Goal: Task Accomplishment & Management: Use online tool/utility

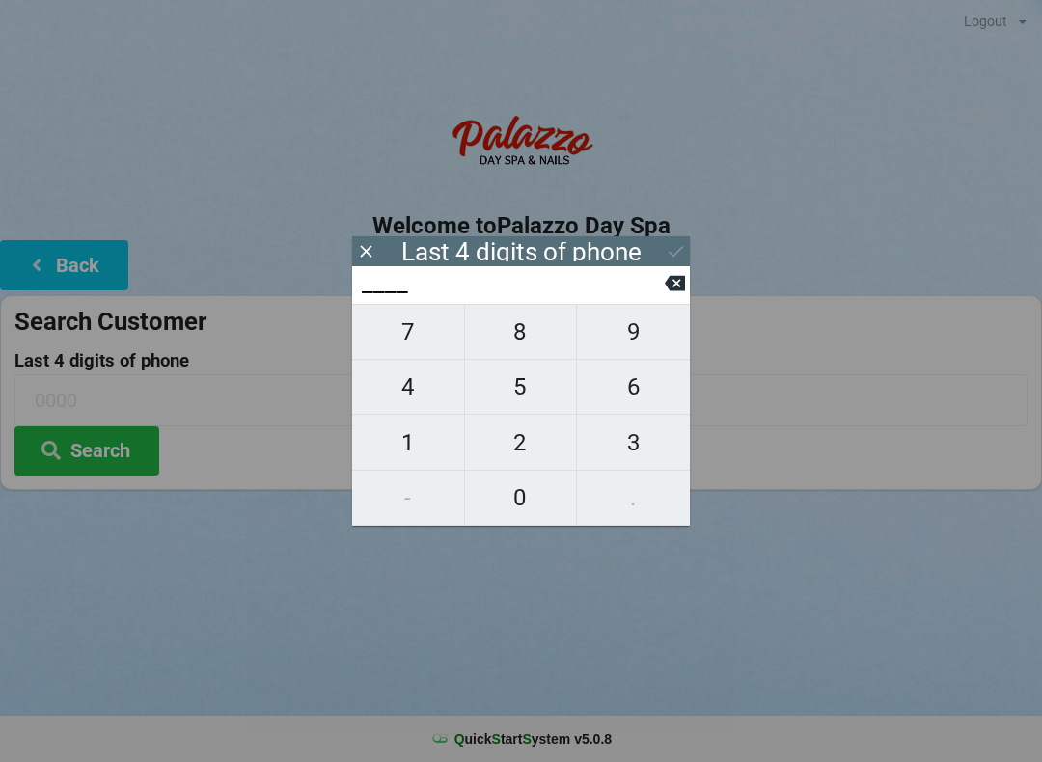
click at [526, 403] on span "5" at bounding box center [521, 387] width 112 height 41
type input "5___"
click at [632, 347] on span "9" at bounding box center [633, 332] width 113 height 41
type input "59__"
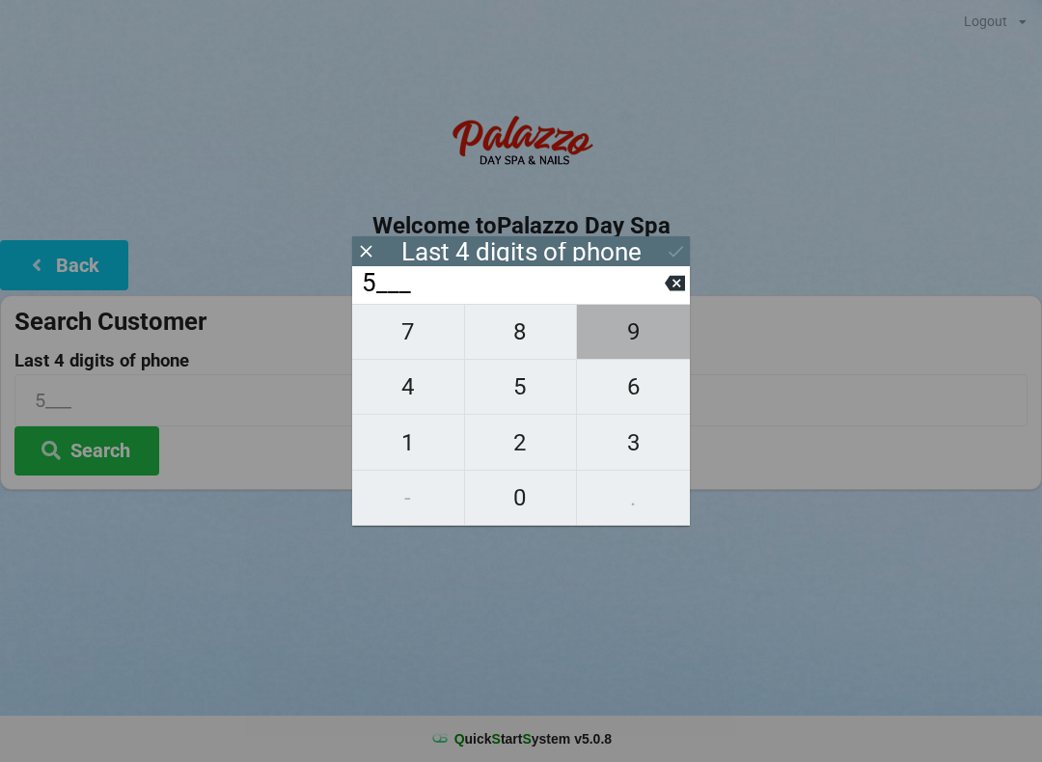
type input "59__"
click at [536, 350] on span "8" at bounding box center [521, 332] width 112 height 41
type input "598_"
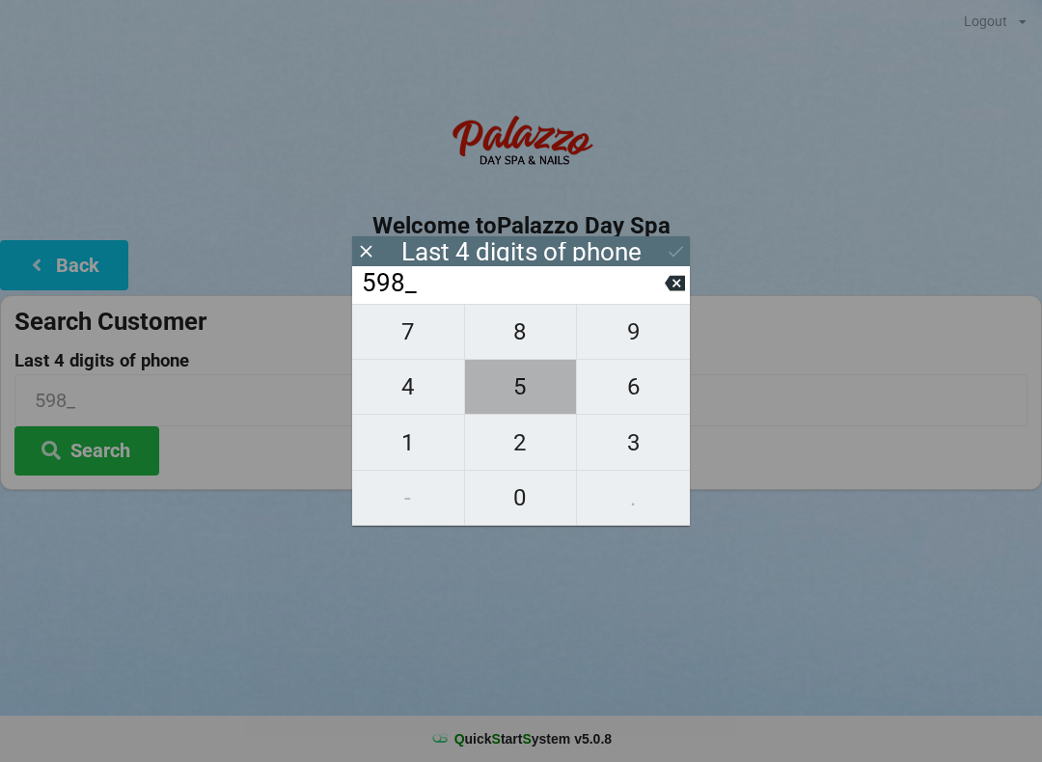
click at [522, 407] on span "5" at bounding box center [521, 387] width 112 height 41
type input "5985"
click at [670, 253] on icon at bounding box center [676, 252] width 14 height 12
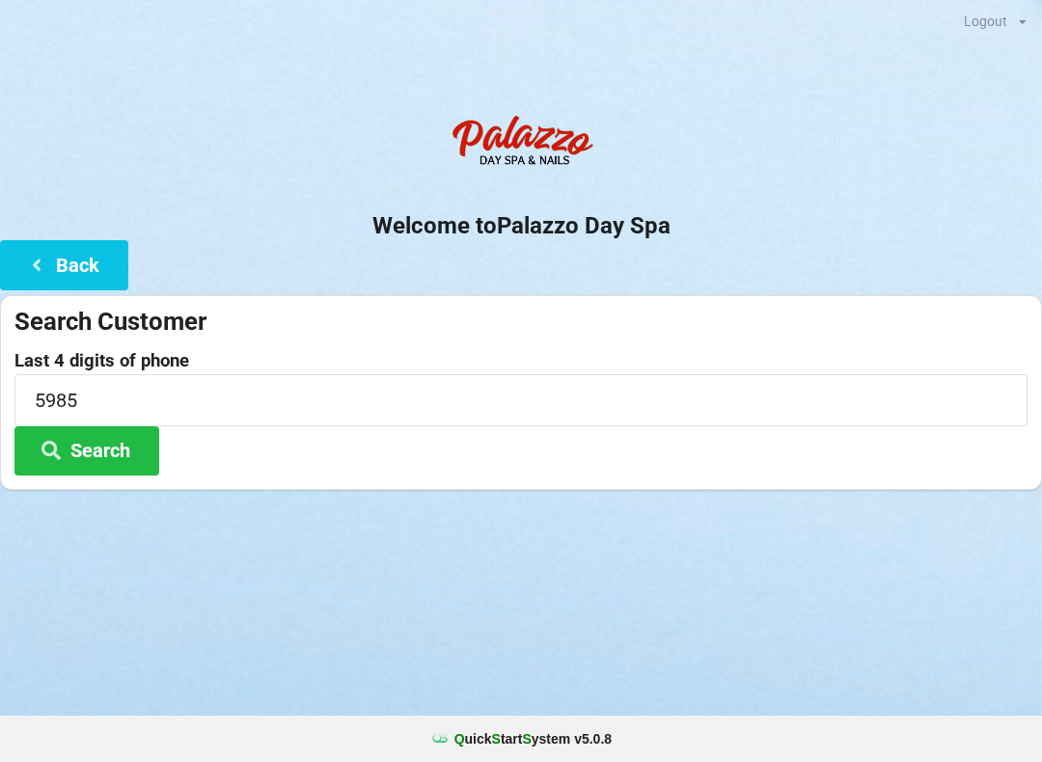
click at [114, 444] on button "Search" at bounding box center [86, 450] width 145 height 49
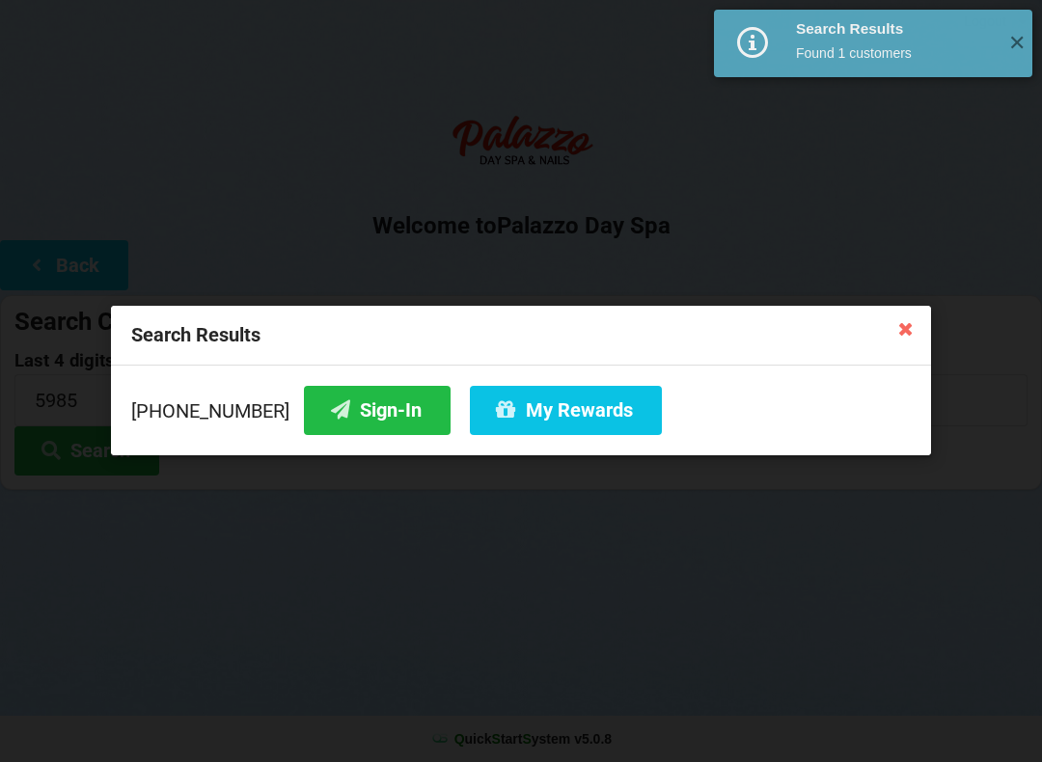
click at [329, 433] on button "Sign-In" at bounding box center [377, 410] width 147 height 49
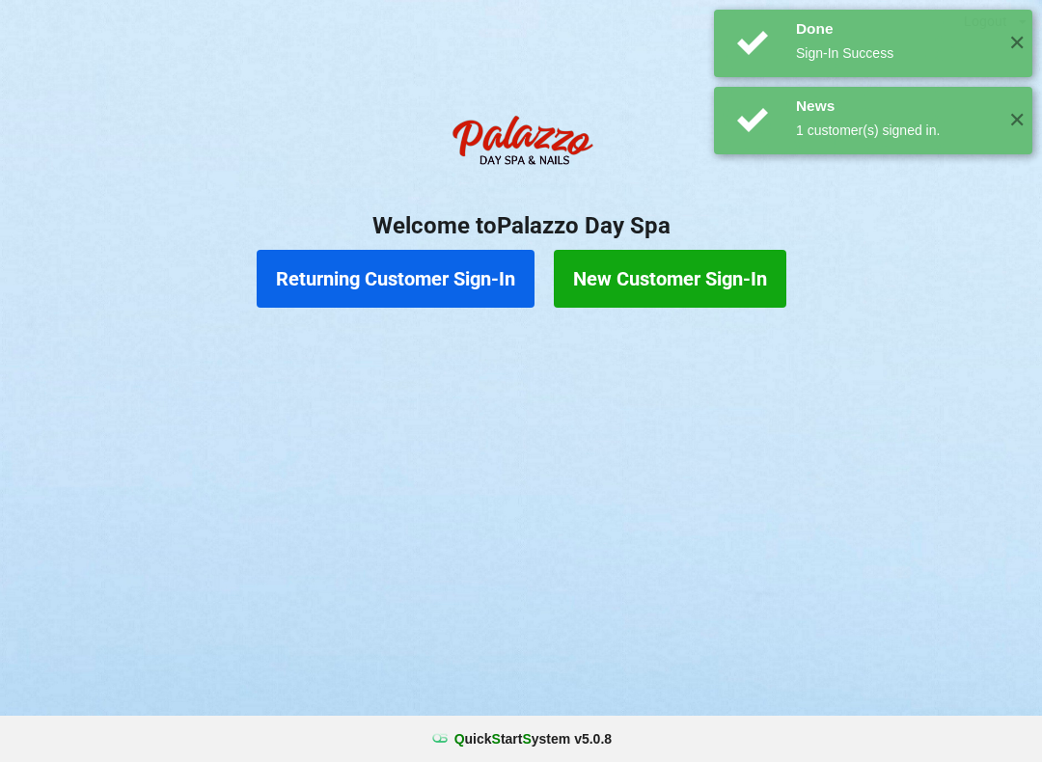
click at [464, 273] on button "Returning Customer Sign-In" at bounding box center [396, 279] width 278 height 58
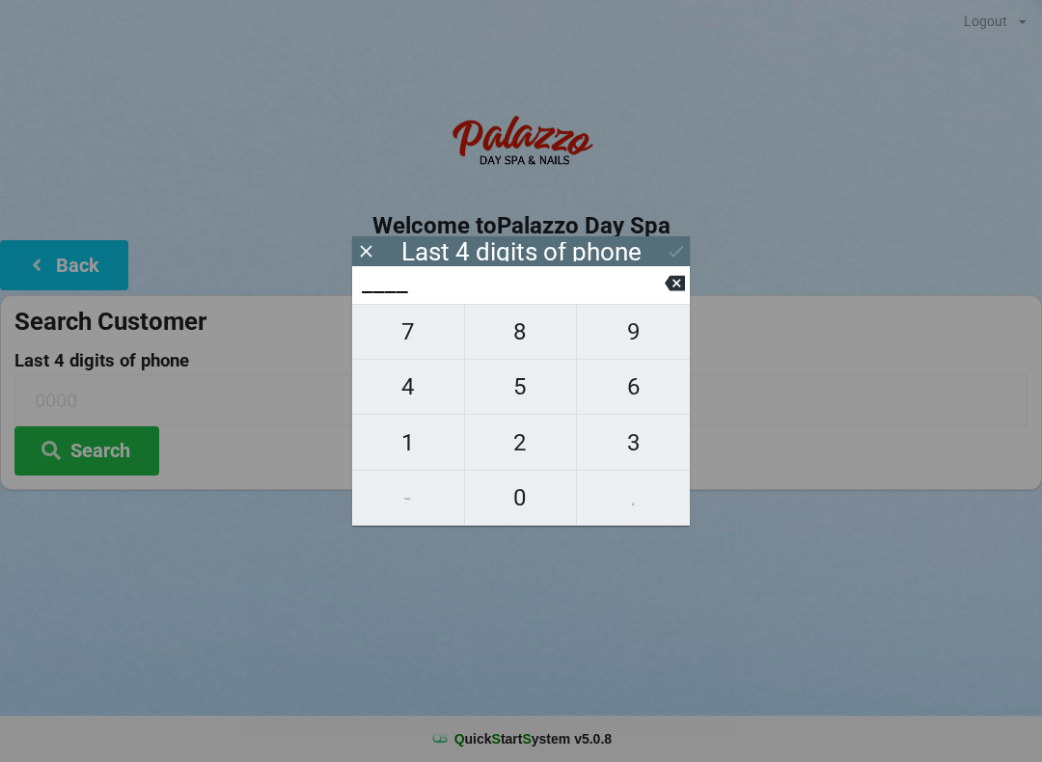
click at [531, 387] on span "5" at bounding box center [521, 387] width 112 height 41
type input "5___"
click at [636, 350] on span "9" at bounding box center [633, 332] width 113 height 41
type input "59__"
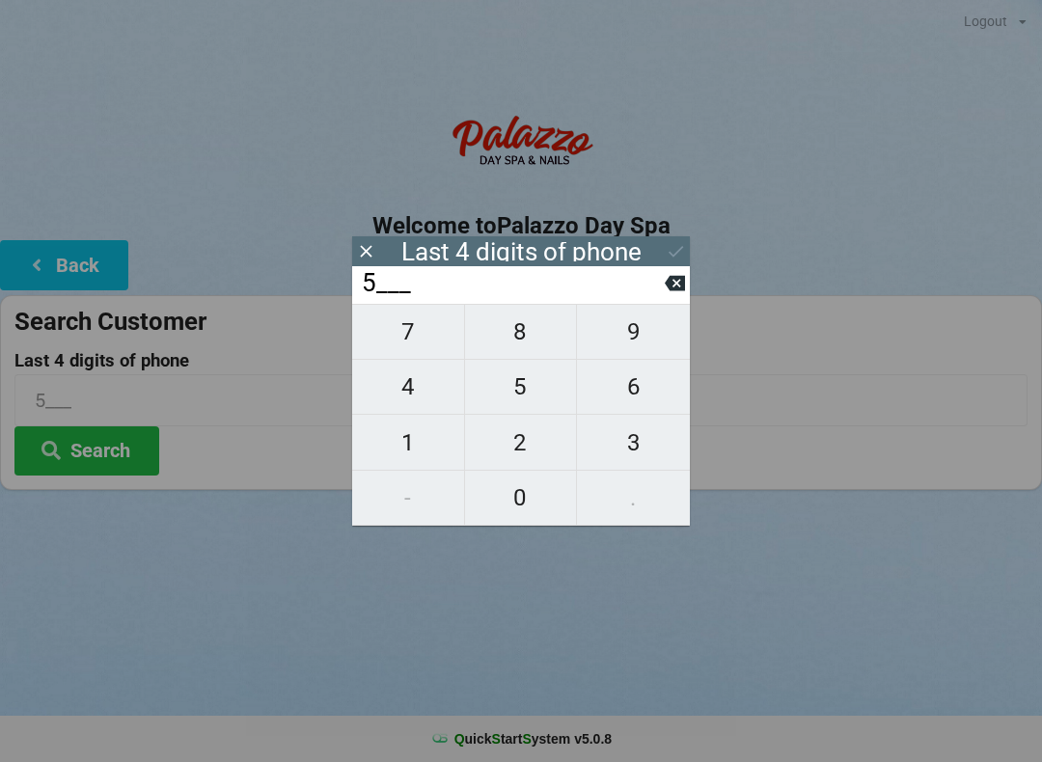
type input "59__"
click at [532, 348] on span "8" at bounding box center [521, 332] width 112 height 41
type input "598_"
click at [514, 388] on span "5" at bounding box center [521, 387] width 112 height 41
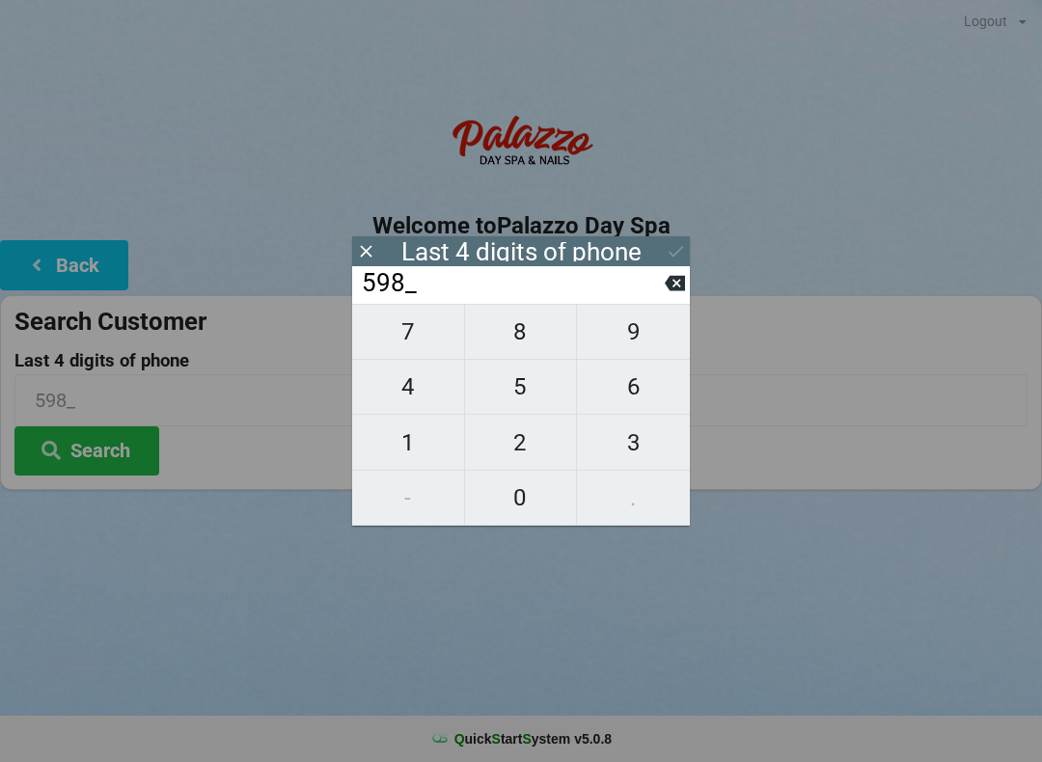
type input "5985"
click at [677, 246] on icon at bounding box center [676, 251] width 20 height 20
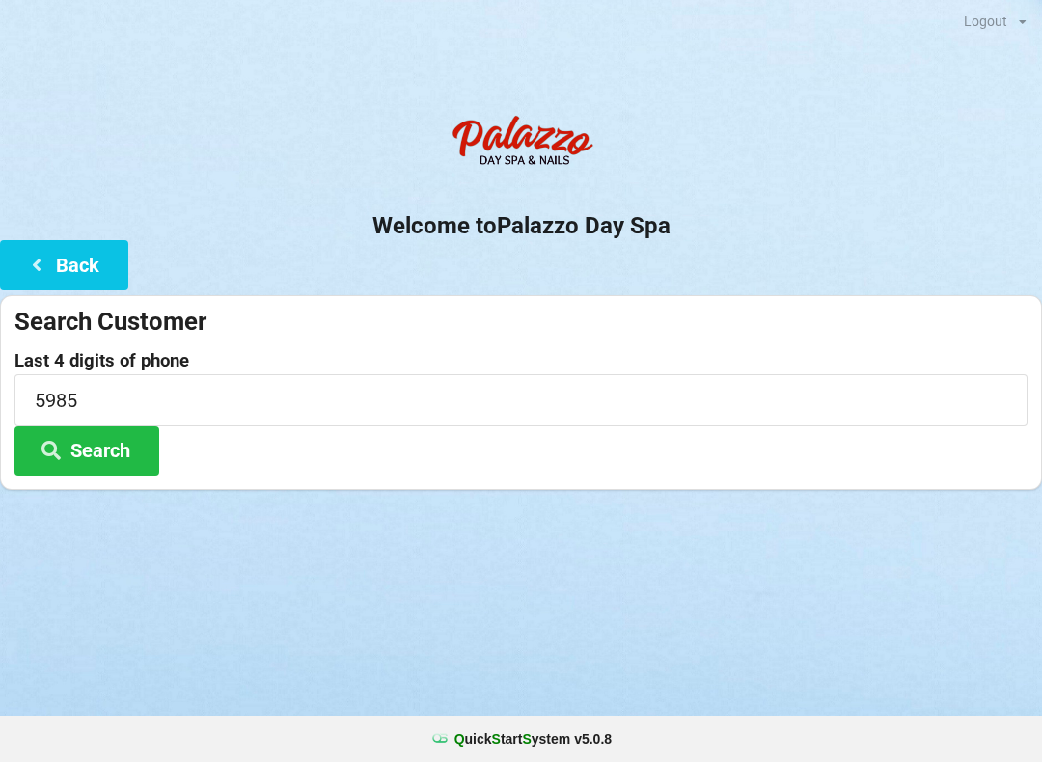
click at [101, 450] on button "Search" at bounding box center [86, 450] width 145 height 49
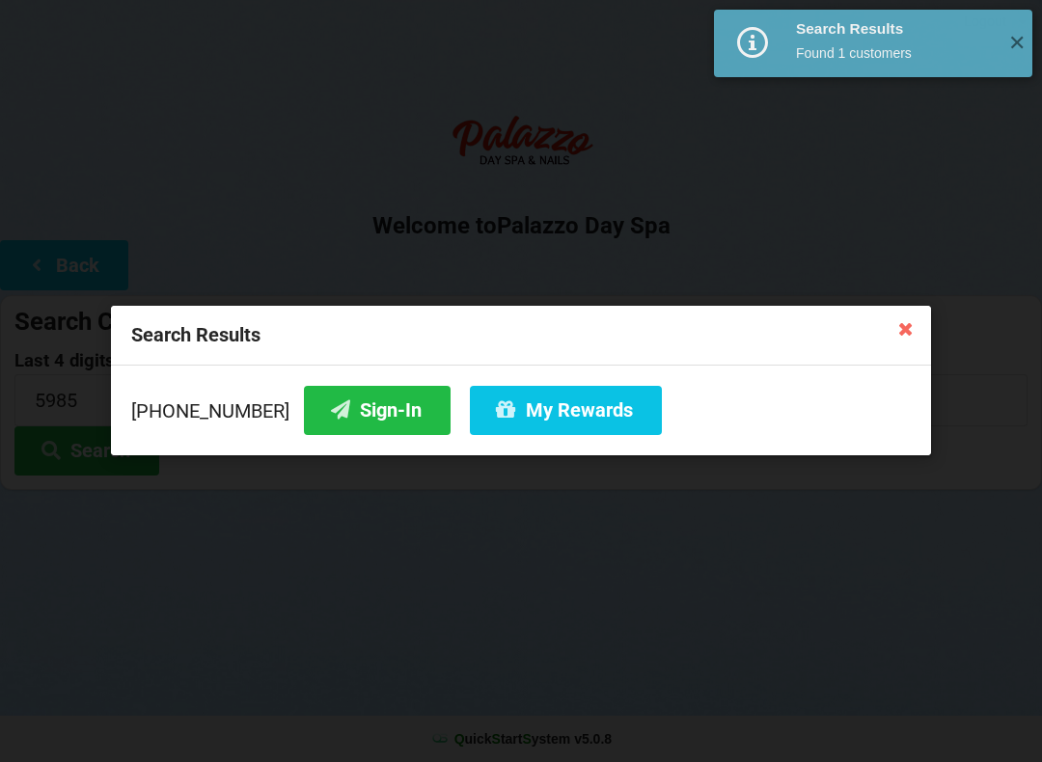
click at [562, 416] on button "My Rewards" at bounding box center [566, 410] width 192 height 49
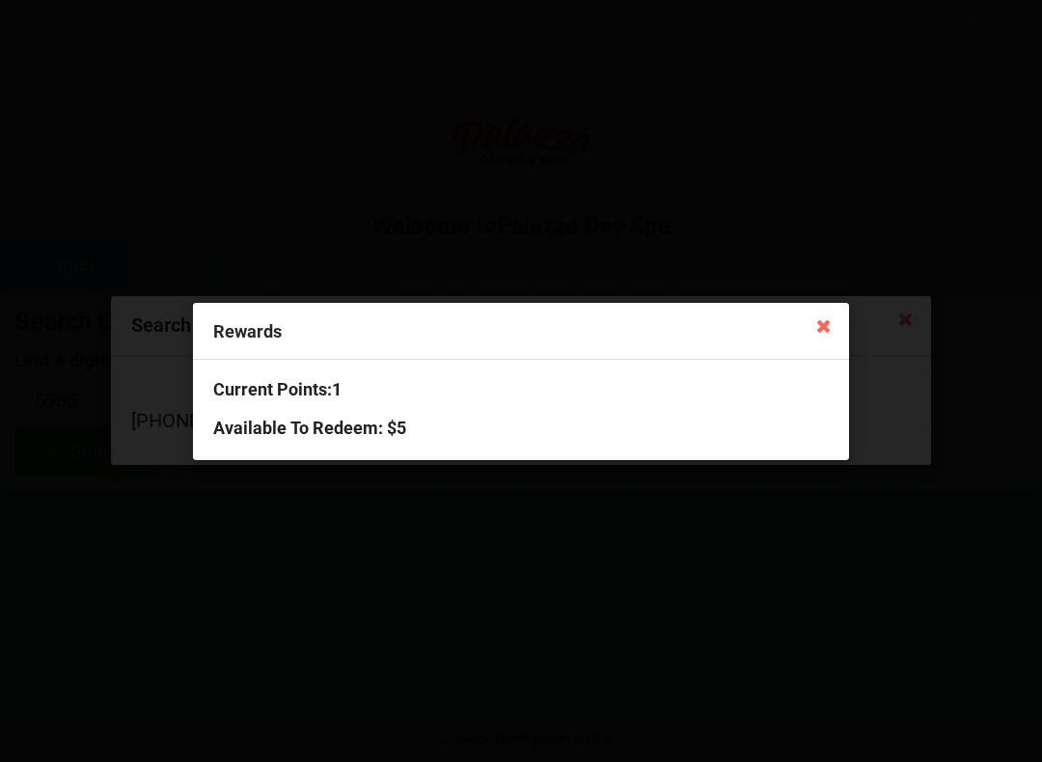
click at [830, 313] on icon at bounding box center [823, 325] width 31 height 31
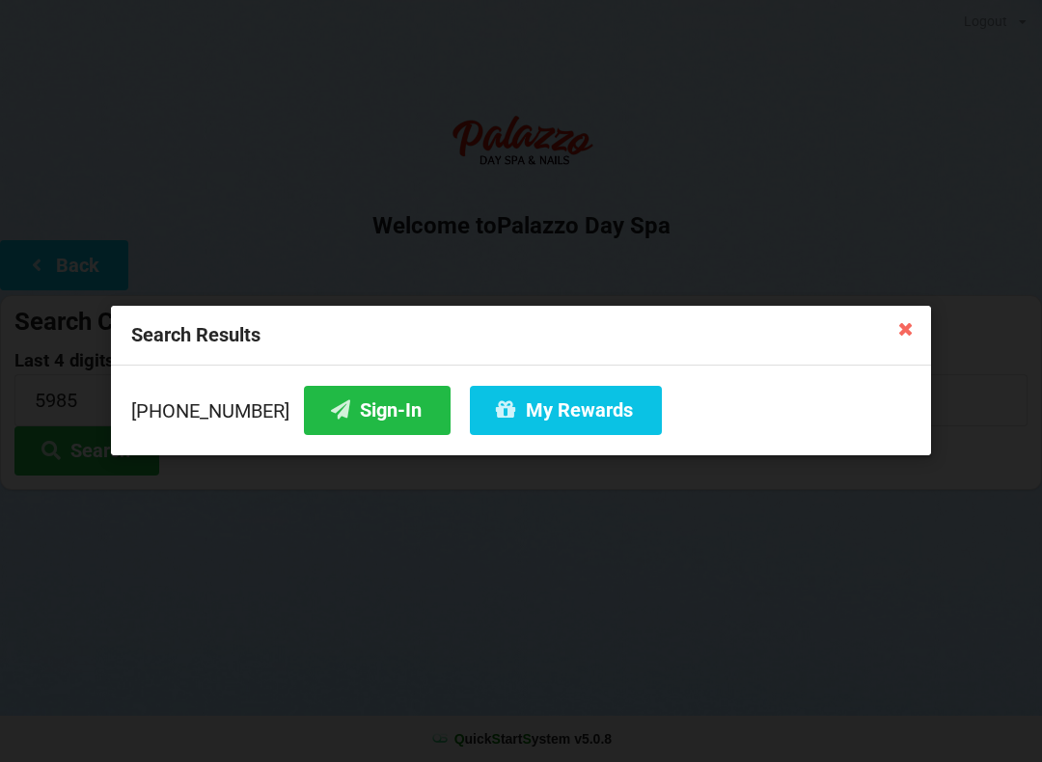
click at [335, 405] on button "Sign-In" at bounding box center [377, 410] width 147 height 49
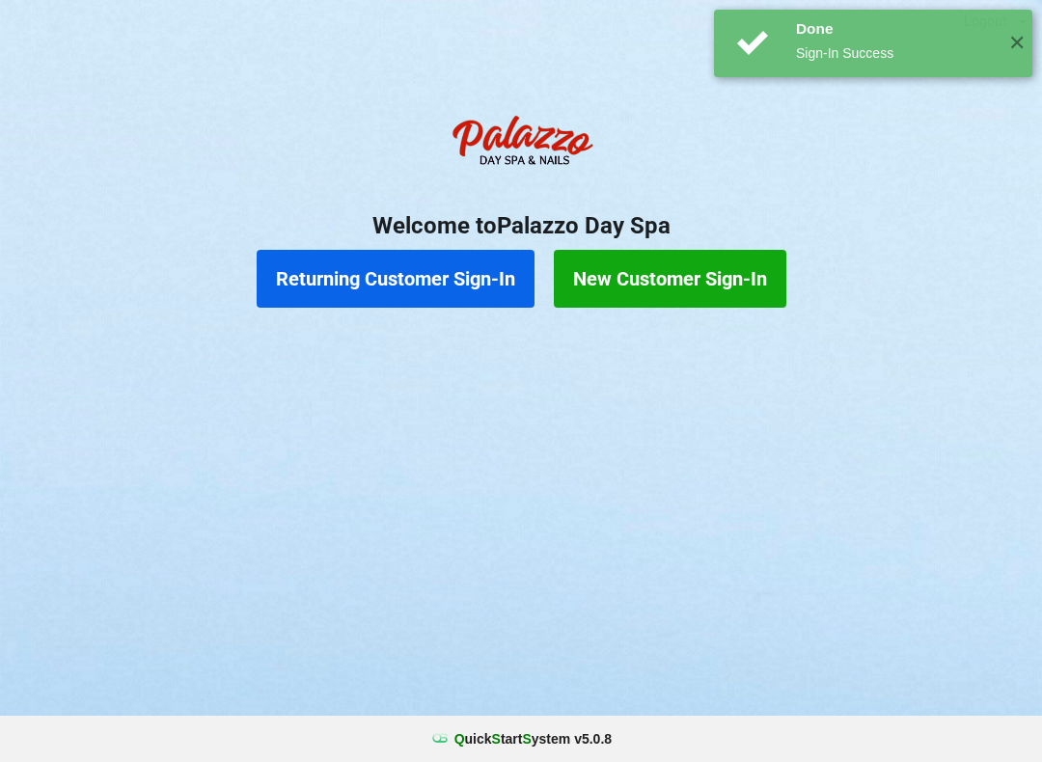
click at [467, 281] on button "Returning Customer Sign-In" at bounding box center [396, 279] width 278 height 58
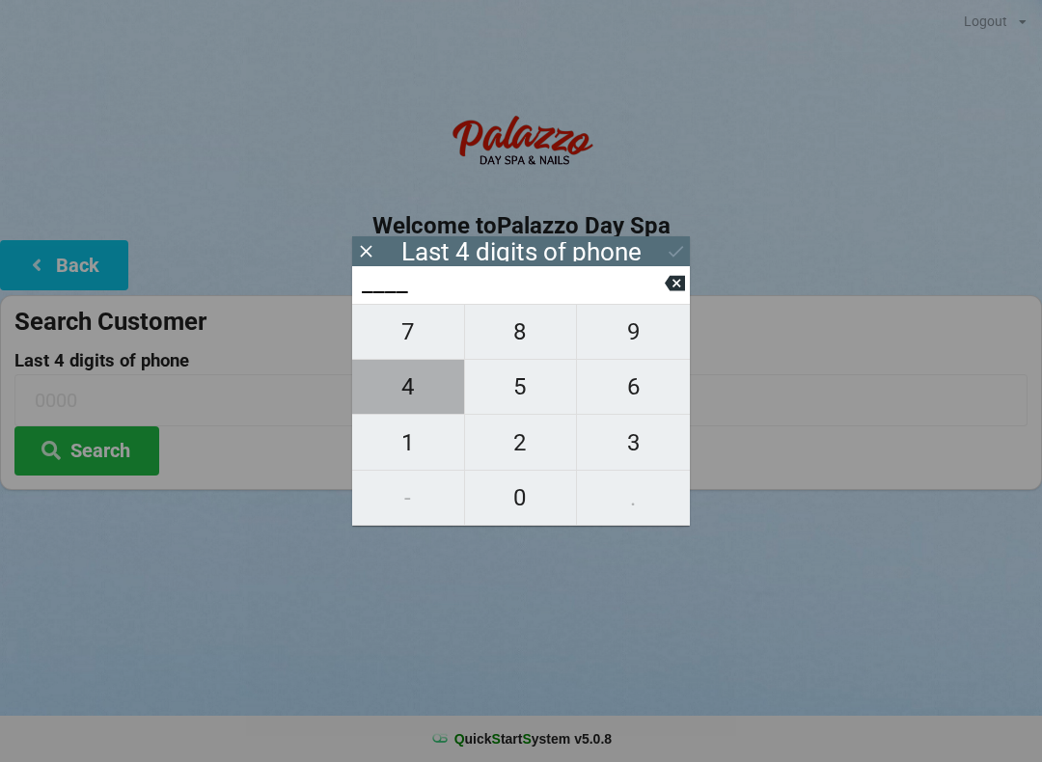
click at [416, 394] on span "4" at bounding box center [408, 387] width 112 height 41
type input "4___"
click at [504, 506] on span "0" at bounding box center [521, 498] width 112 height 41
type input "40__"
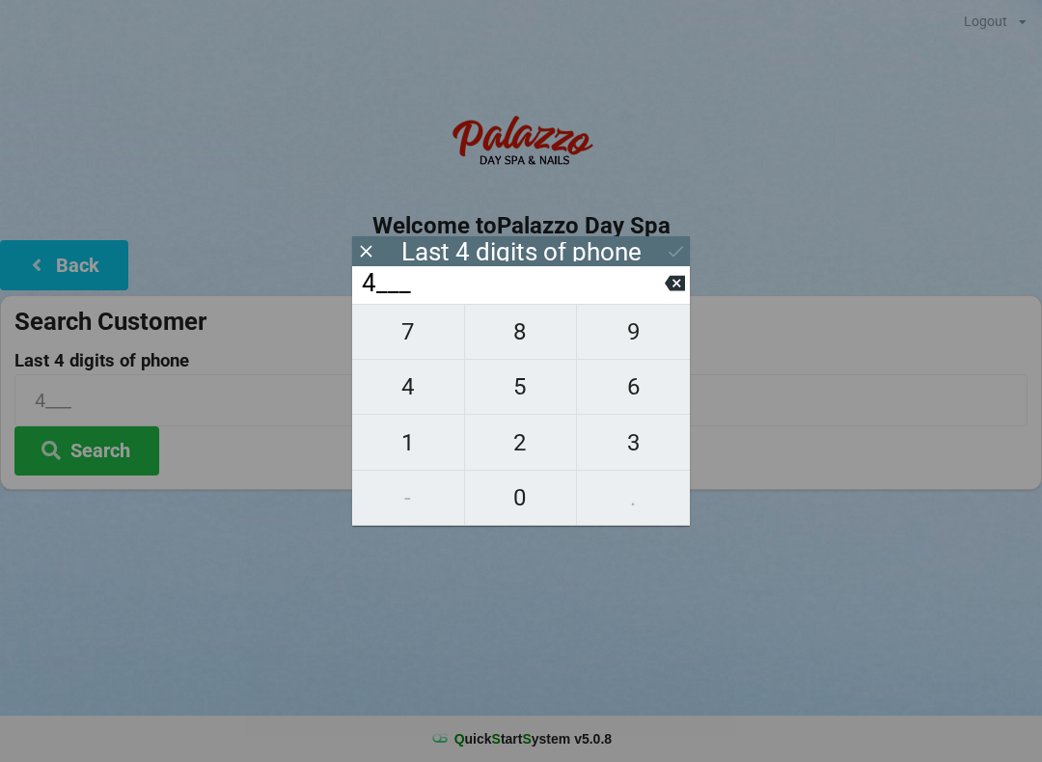
type input "40__"
click at [414, 339] on span "7" at bounding box center [408, 332] width 112 height 41
type input "407_"
click at [684, 286] on icon at bounding box center [675, 283] width 20 height 15
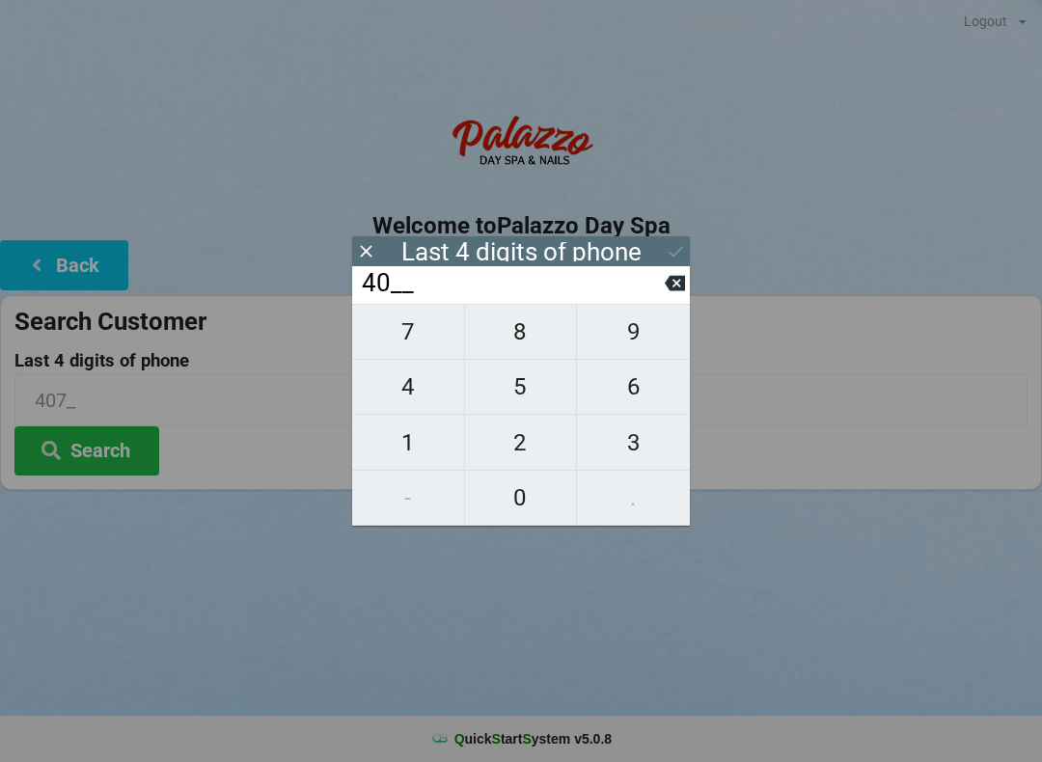
click at [668, 291] on icon at bounding box center [675, 283] width 20 height 15
click at [671, 289] on icon at bounding box center [675, 283] width 20 height 15
click at [527, 494] on span "0" at bounding box center [521, 498] width 112 height 41
type input "0___"
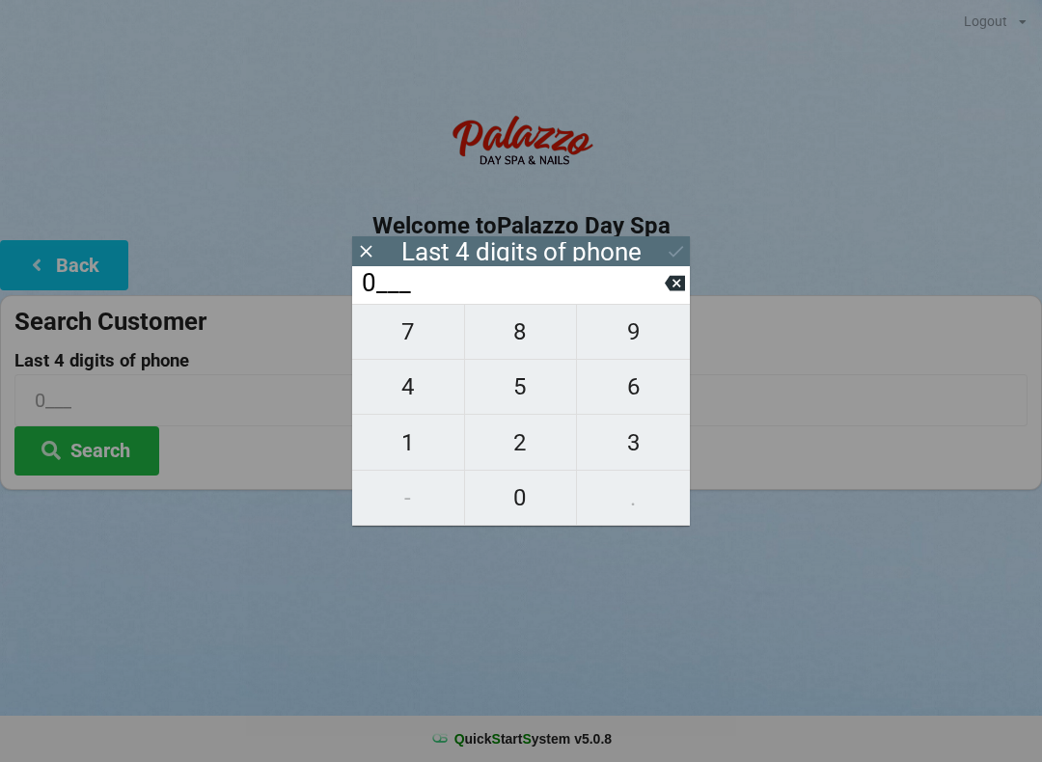
click at [639, 330] on span "9" at bounding box center [633, 332] width 113 height 41
type input "09__"
click at [423, 396] on span "4" at bounding box center [408, 387] width 112 height 41
type input "094_"
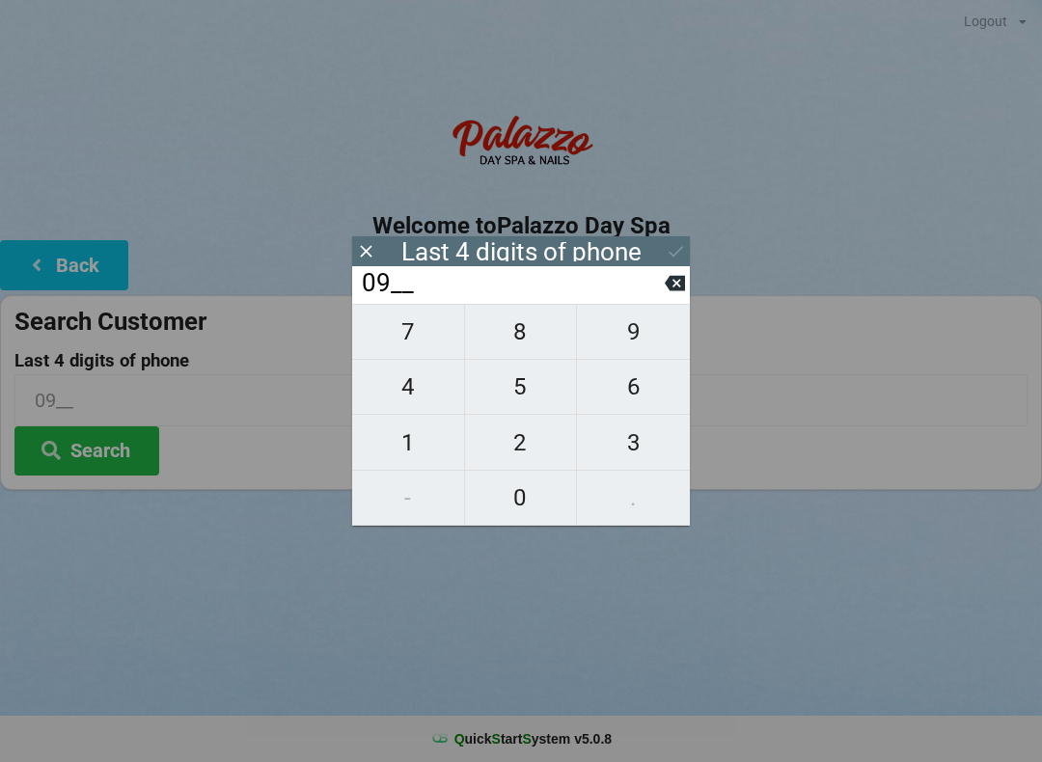
type input "094_"
click at [638, 330] on span "9" at bounding box center [633, 332] width 113 height 41
type input "0949"
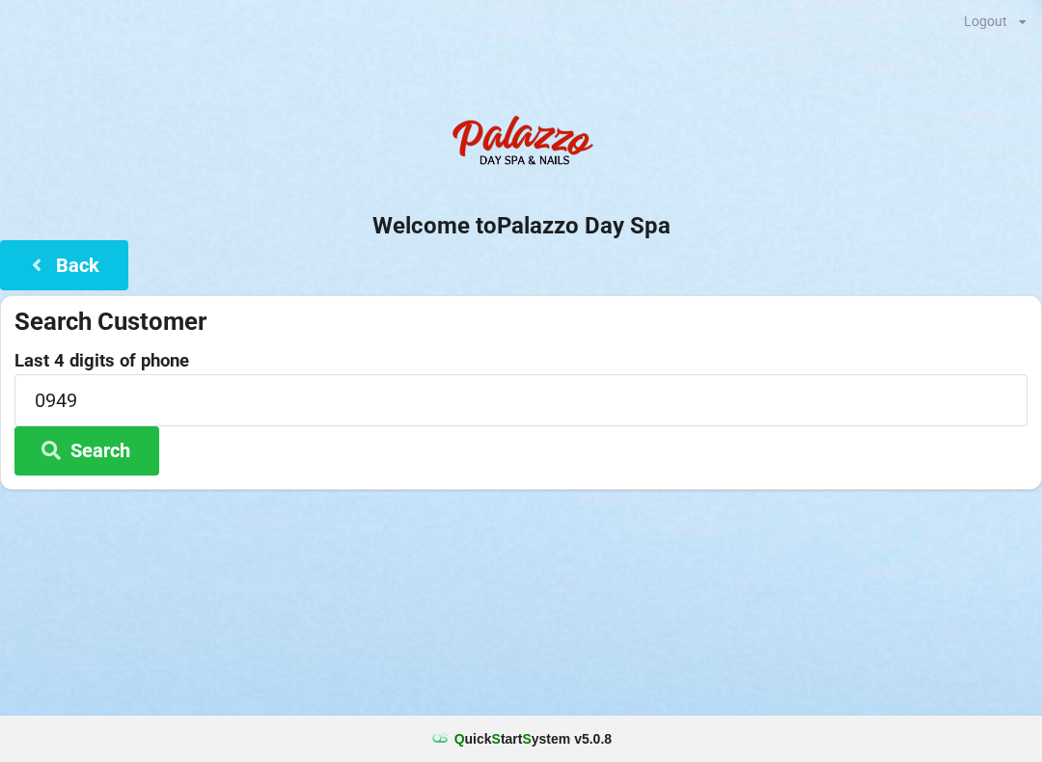
click at [698, 626] on div "Logout Logout Sign-In Welcome to Palazzo Day Spa Back Search Customer Last 4 di…" at bounding box center [521, 381] width 1042 height 762
click at [113, 444] on button "Search" at bounding box center [86, 450] width 145 height 49
